Goal: Information Seeking & Learning: Learn about a topic

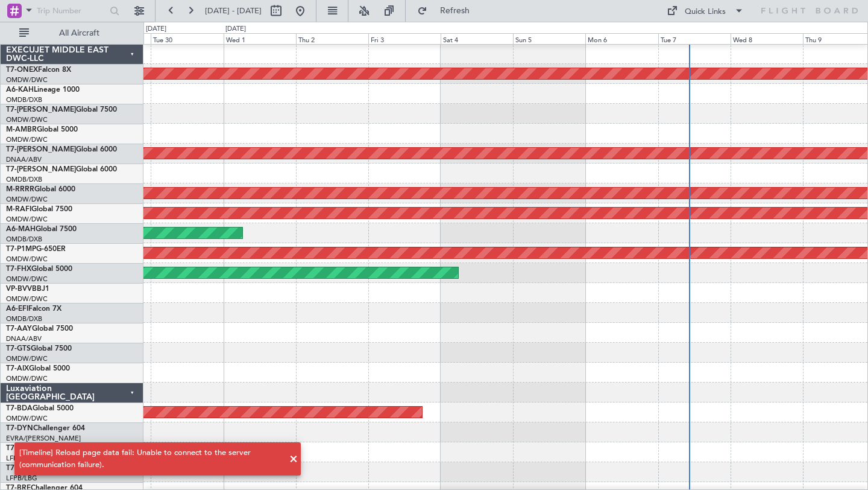
scroll to position [1, 0]
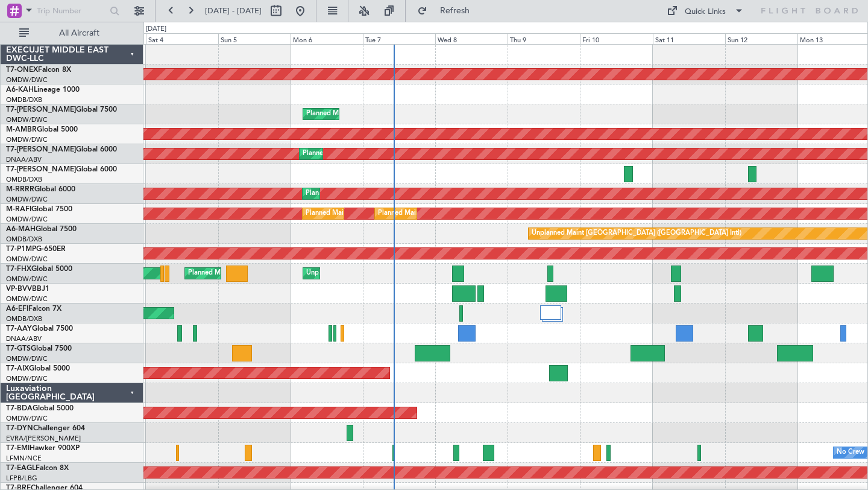
click at [550, 179] on div at bounding box center [505, 174] width 724 height 20
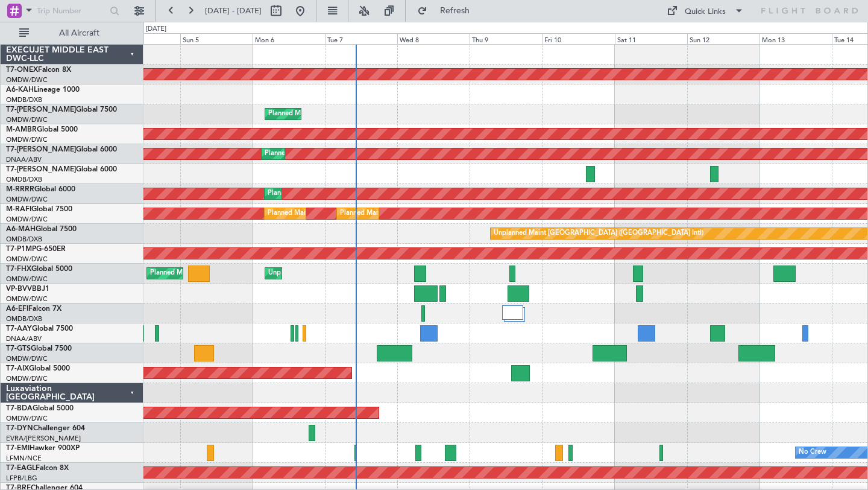
click at [512, 178] on div at bounding box center [505, 174] width 724 height 20
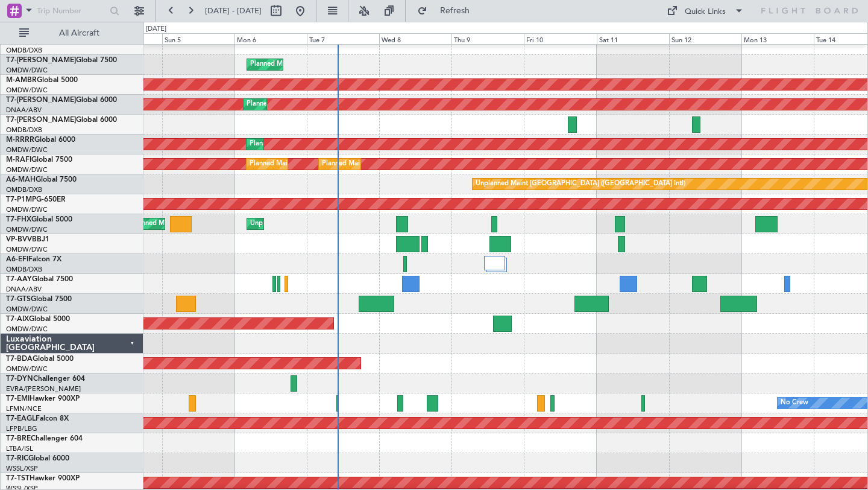
scroll to position [51, 0]
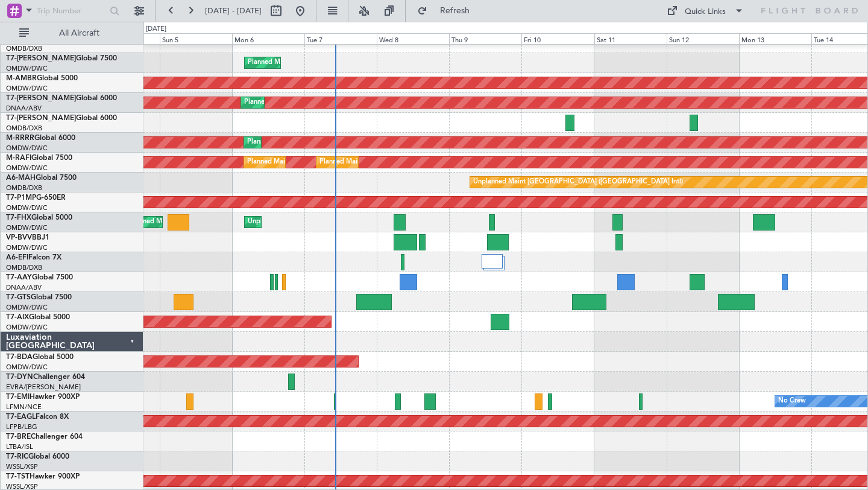
click at [583, 231] on div "Unplanned Maint Dubai (Al Maktoum Intl) Planned Maint Singapore (Seletar) Plann…" at bounding box center [505, 222] width 724 height 20
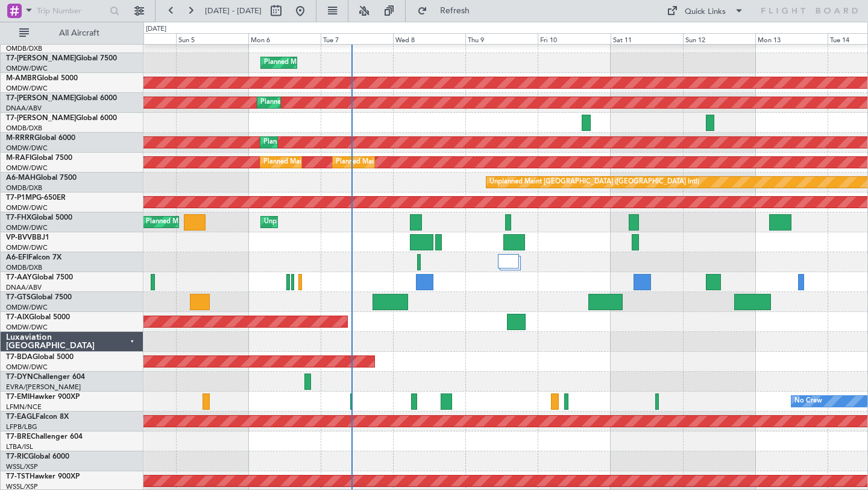
click at [368, 240] on div "Planned Maint Dubai (Al Maktoum Intl)" at bounding box center [505, 242] width 724 height 20
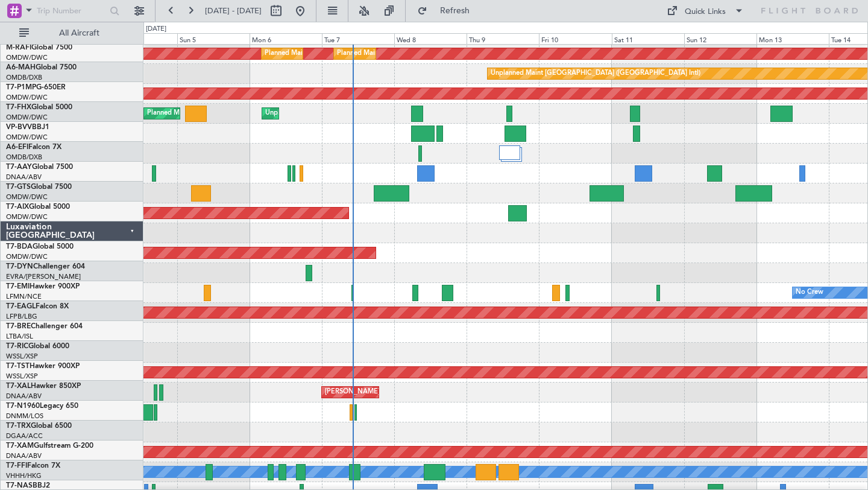
scroll to position [162, 0]
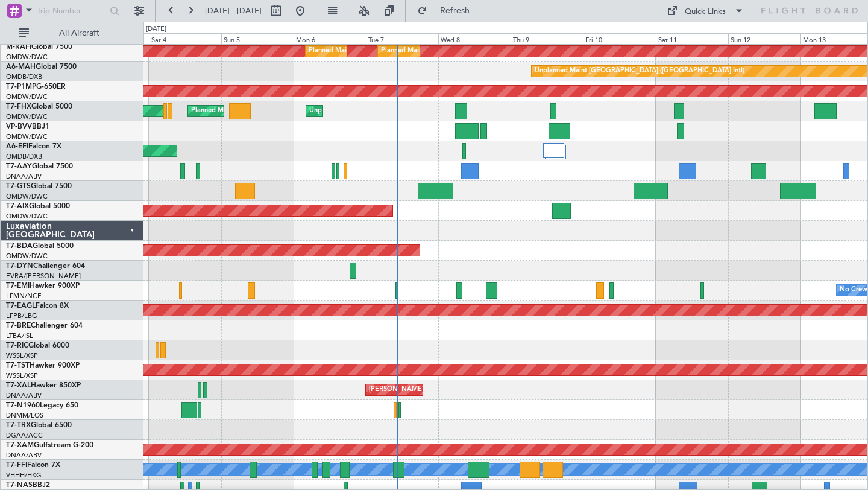
click at [500, 244] on div "AOG Maint Dubai (Al Maktoum Intl)" at bounding box center [505, 251] width 724 height 20
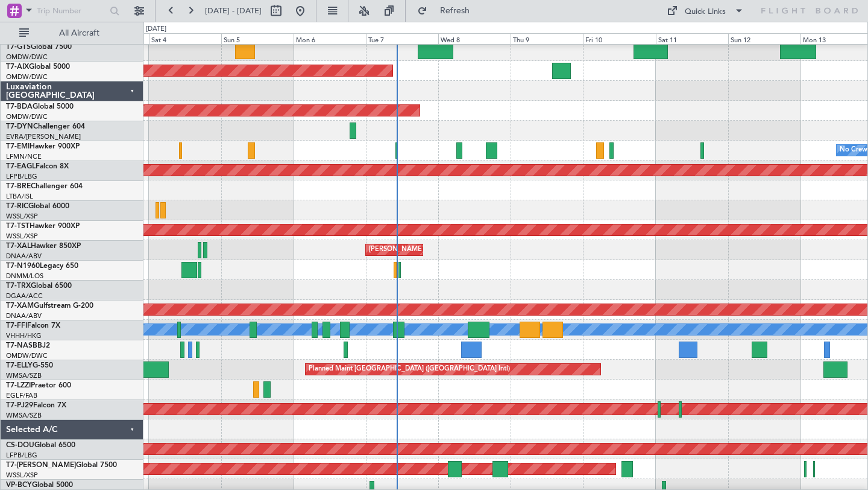
scroll to position [310, 0]
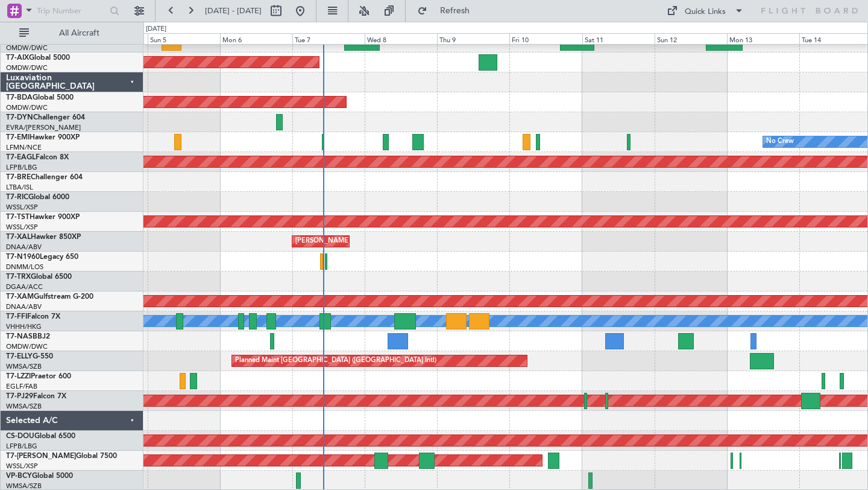
click at [498, 382] on div at bounding box center [505, 381] width 724 height 20
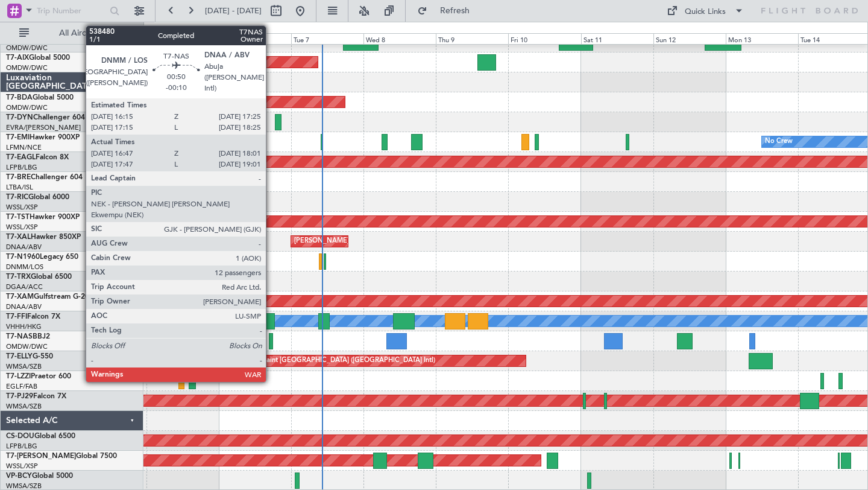
click at [271, 339] on div at bounding box center [271, 341] width 4 height 16
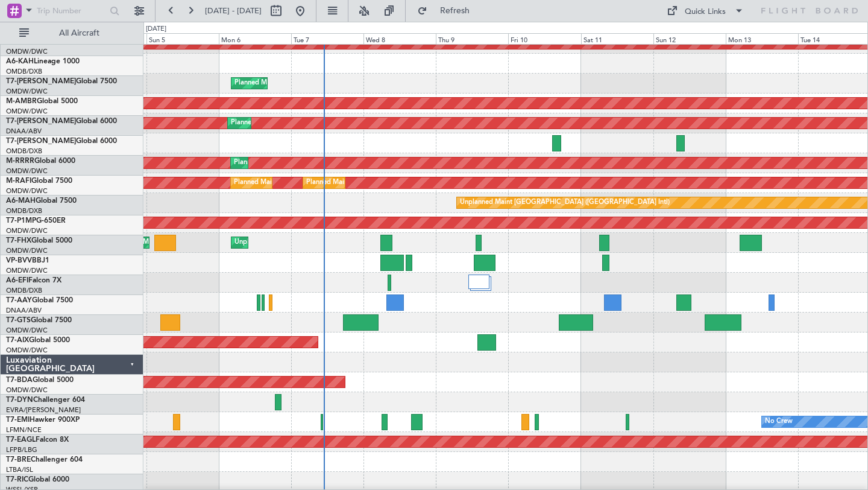
scroll to position [0, 0]
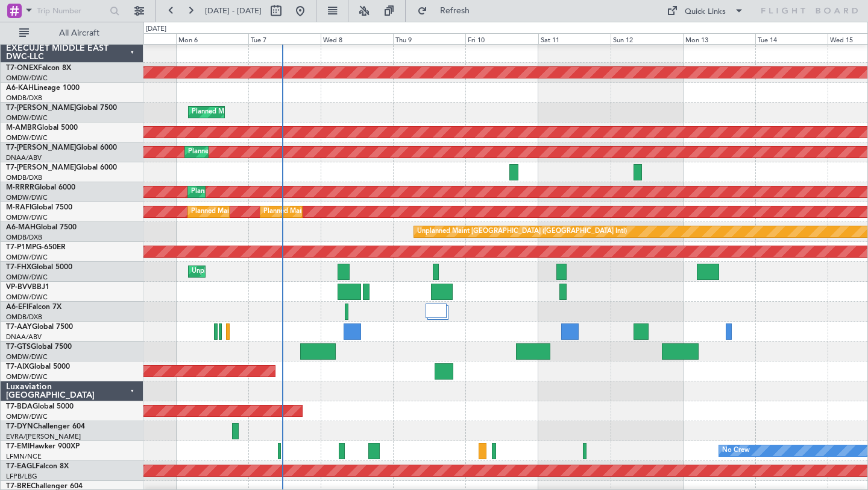
click at [512, 398] on div at bounding box center [505, 391] width 724 height 20
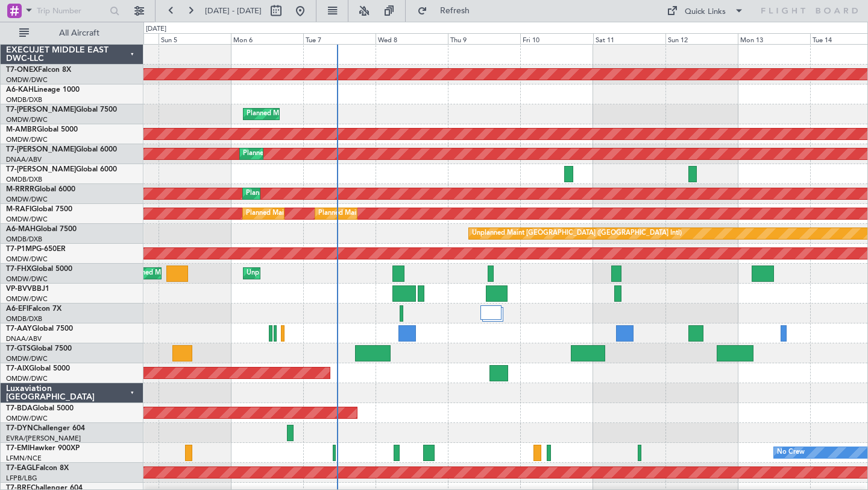
click at [465, 335] on div at bounding box center [505, 333] width 724 height 20
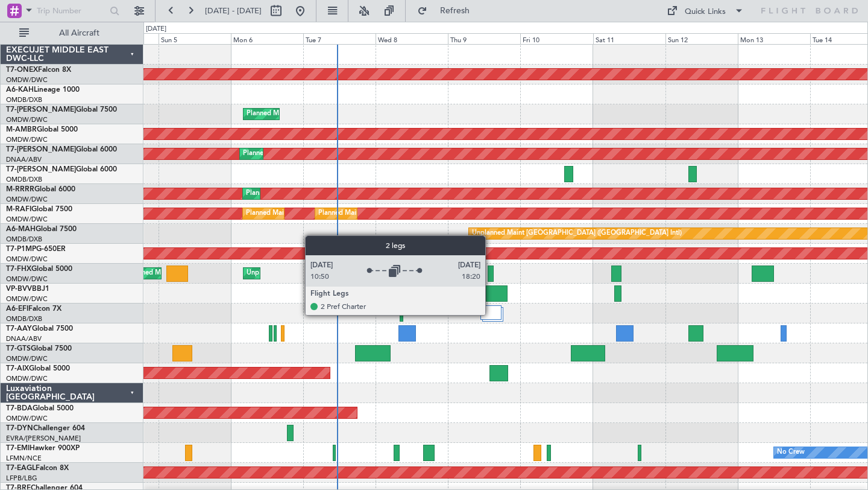
click at [491, 314] on div at bounding box center [490, 312] width 21 height 14
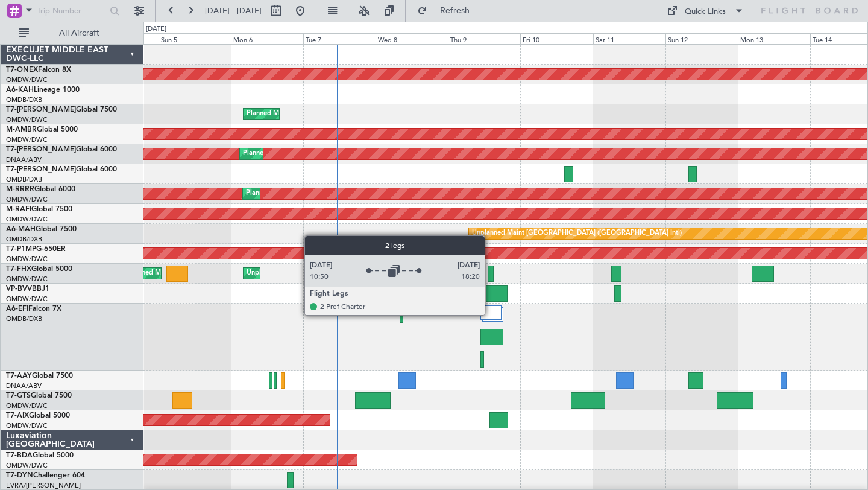
click at [490, 314] on div at bounding box center [490, 312] width 21 height 14
